Goal: Task Accomplishment & Management: Complete application form

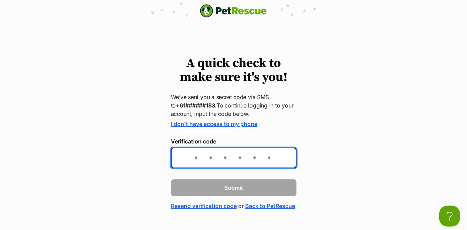
click at [221, 157] on input "Verification code" at bounding box center [234, 158] width 126 height 21
type input "918905"
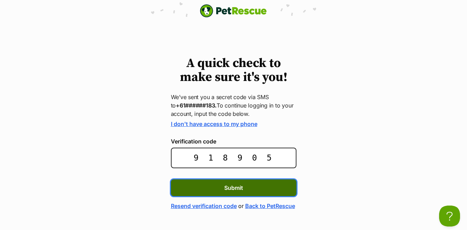
click at [222, 193] on button "Submit" at bounding box center [234, 187] width 126 height 17
